Goal: Navigation & Orientation: Find specific page/section

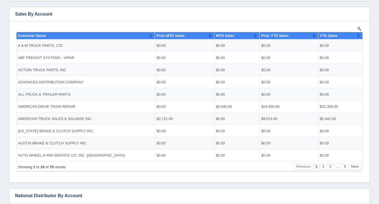
scroll to position [105, 0]
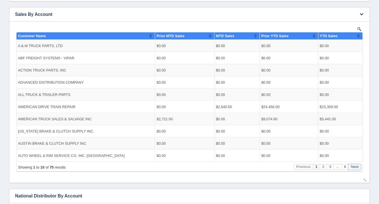
click at [357, 168] on button "Next" at bounding box center [354, 167] width 13 height 6
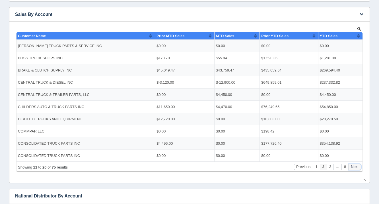
click at [357, 168] on button "Next" at bounding box center [354, 167] width 13 height 6
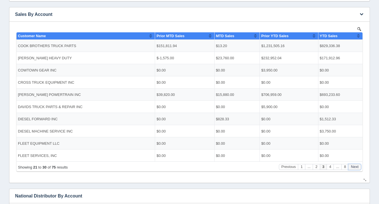
click at [357, 168] on button "Next" at bounding box center [354, 167] width 13 height 6
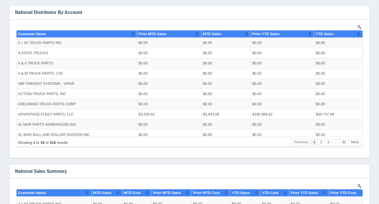
scroll to position [288, 0]
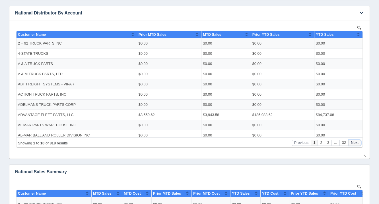
click at [352, 142] on button "Next" at bounding box center [354, 143] width 13 height 6
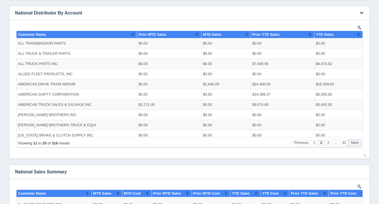
click at [352, 142] on button "Next" at bounding box center [354, 143] width 13 height 6
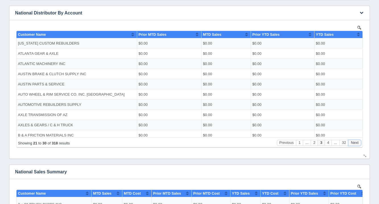
click at [352, 142] on button "Next" at bounding box center [354, 143] width 13 height 6
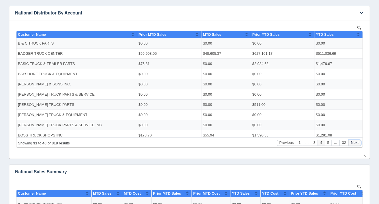
click at [352, 142] on button "Next" at bounding box center [354, 143] width 13 height 6
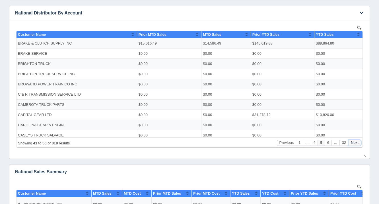
click at [352, 142] on button "Next" at bounding box center [354, 143] width 13 height 6
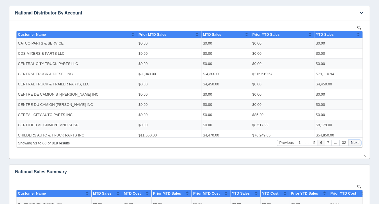
click at [352, 142] on button "Next" at bounding box center [354, 143] width 13 height 6
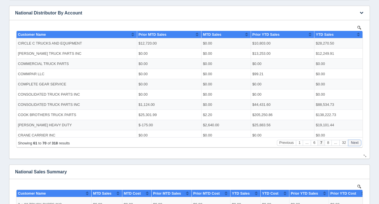
click at [352, 142] on button "Next" at bounding box center [354, 143] width 13 height 6
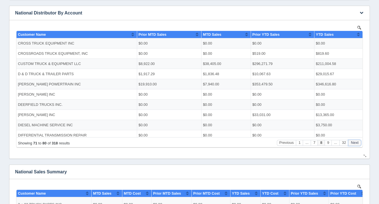
click at [352, 142] on button "Next" at bounding box center [354, 143] width 13 height 6
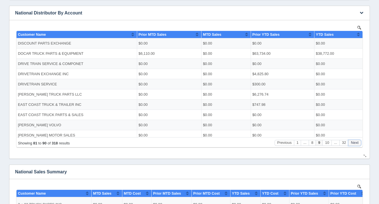
click at [352, 142] on button "Next" at bounding box center [354, 143] width 13 height 6
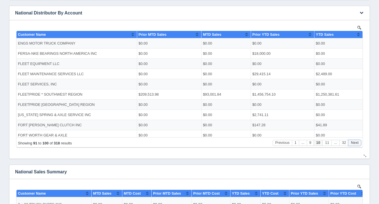
click at [352, 142] on button "Next" at bounding box center [354, 143] width 13 height 6
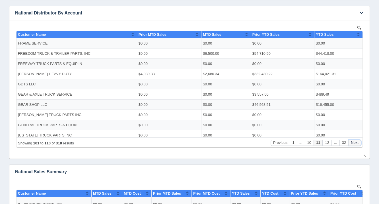
click at [352, 142] on button "Next" at bounding box center [354, 143] width 13 height 6
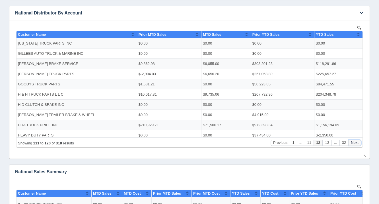
click at [352, 142] on button "Next" at bounding box center [354, 143] width 13 height 6
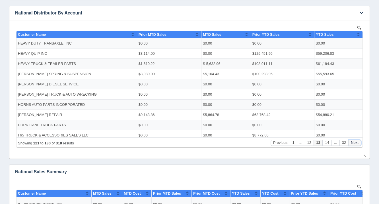
click at [352, 142] on button "Next" at bounding box center [354, 143] width 13 height 6
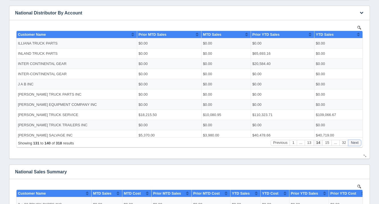
click at [352, 142] on button "Next" at bounding box center [354, 143] width 13 height 6
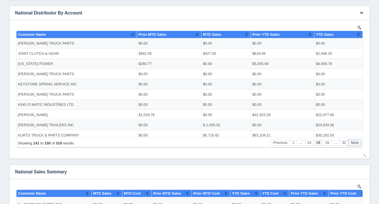
click at [352, 142] on button "Next" at bounding box center [354, 143] width 13 height 6
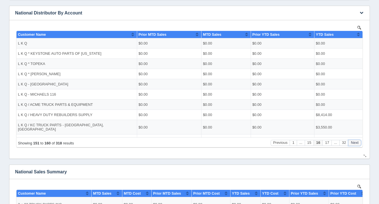
click at [352, 142] on button "Next" at bounding box center [354, 143] width 13 height 6
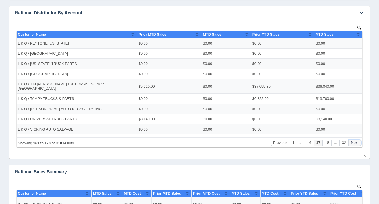
click at [352, 142] on button "Next" at bounding box center [354, 143] width 13 height 6
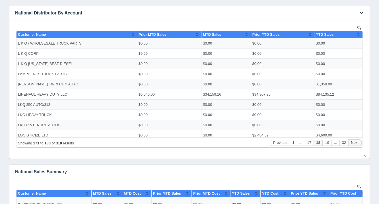
click at [352, 142] on button "Next" at bounding box center [354, 143] width 13 height 6
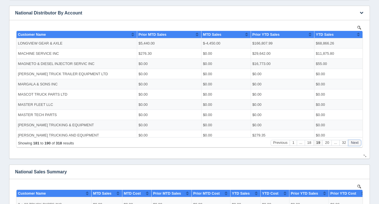
click at [352, 142] on button "Next" at bounding box center [354, 143] width 13 height 6
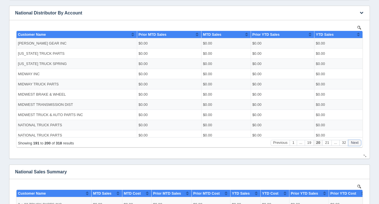
click at [352, 142] on button "Next" at bounding box center [354, 143] width 13 height 6
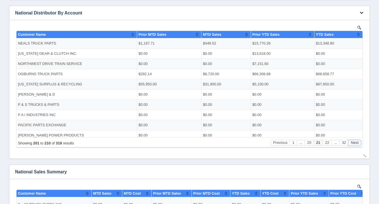
click at [352, 142] on button "Next" at bounding box center [354, 143] width 13 height 6
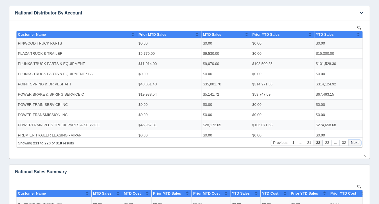
click at [352, 142] on button "Next" at bounding box center [354, 143] width 13 height 6
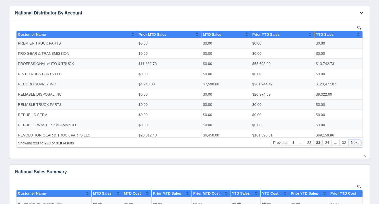
click at [352, 142] on button "Next" at bounding box center [354, 143] width 13 height 6
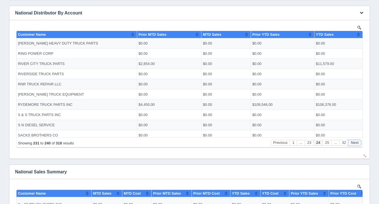
click at [352, 142] on button "Next" at bounding box center [354, 143] width 13 height 6
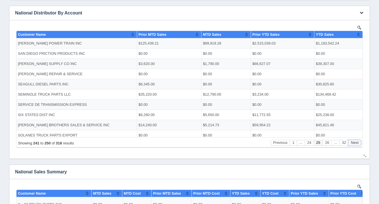
click at [352, 142] on button "Next" at bounding box center [354, 143] width 13 height 6
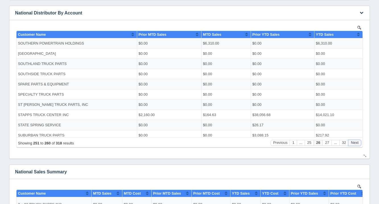
click at [352, 142] on button "Next" at bounding box center [354, 143] width 13 height 6
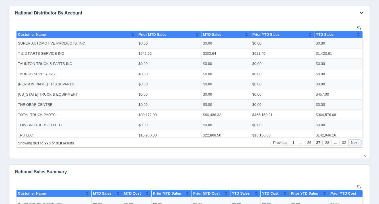
click at [352, 142] on button "Next" at bounding box center [354, 143] width 13 height 6
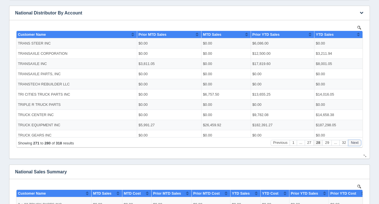
click at [352, 142] on button "Next" at bounding box center [354, 143] width 13 height 6
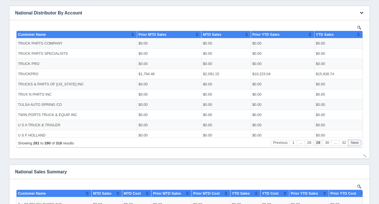
click at [352, 142] on button "Next" at bounding box center [354, 143] width 13 height 6
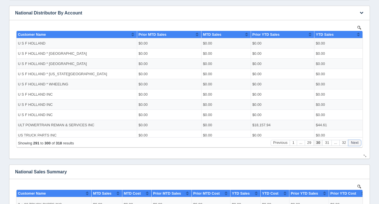
click at [352, 142] on button "Next" at bounding box center [354, 143] width 13 height 6
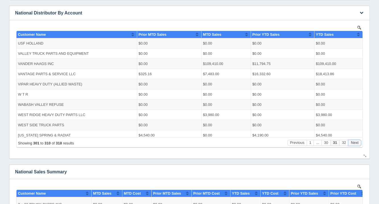
click at [352, 142] on button "Next" at bounding box center [354, 143] width 13 height 6
